Goal: Check status

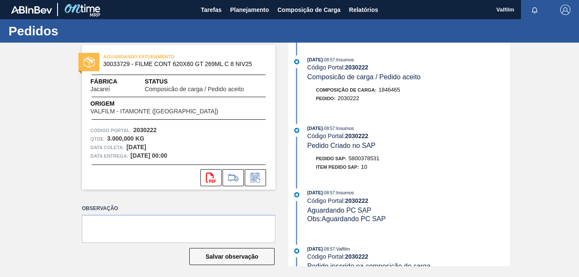
drag, startPoint x: 447, startPoint y: 98, endPoint x: 458, endPoint y: 74, distance: 26.5
click at [447, 98] on div "Pedido : 2030222" at bounding box center [408, 98] width 202 height 9
